Goal: Task Accomplishment & Management: Manage account settings

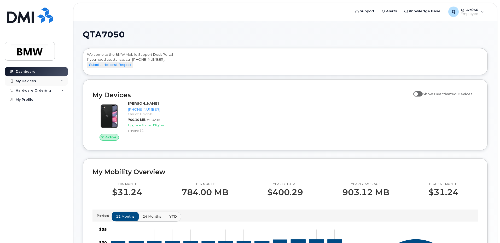
click at [63, 81] on icon at bounding box center [62, 81] width 3 height 3
click at [63, 91] on icon at bounding box center [62, 90] width 3 height 3
click at [63, 80] on icon at bounding box center [62, 81] width 3 height 3
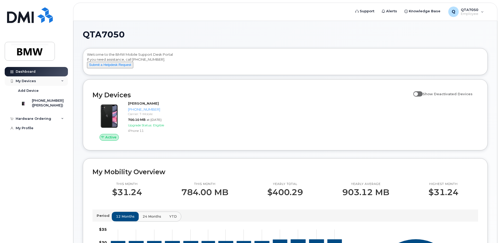
click at [63, 80] on icon at bounding box center [62, 81] width 3 height 3
drag, startPoint x: 418, startPoint y: 99, endPoint x: 427, endPoint y: 101, distance: 9.2
click at [427, 99] on label "Show Deactivated Devices" at bounding box center [442, 94] width 59 height 10
click at [423, 96] on span at bounding box center [417, 93] width 9 height 5
click at [418, 93] on input "Show Deactivated Devices" at bounding box center [415, 91] width 4 height 4
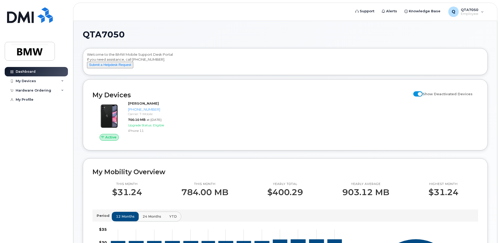
click at [421, 96] on span at bounding box center [417, 93] width 9 height 5
click at [418, 93] on input "Show Deactivated Devices" at bounding box center [415, 91] width 4 height 4
checkbox input "false"
click at [373, 12] on span "Support" at bounding box center [367, 11] width 15 height 5
